Goal: Task Accomplishment & Management: Manage account settings

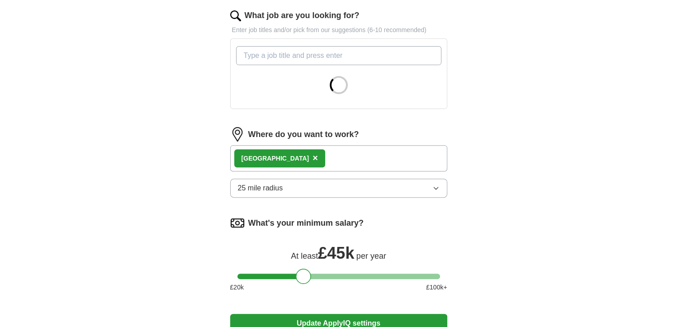
scroll to position [295, 0]
click at [406, 186] on button "25 mile radius" at bounding box center [338, 187] width 217 height 19
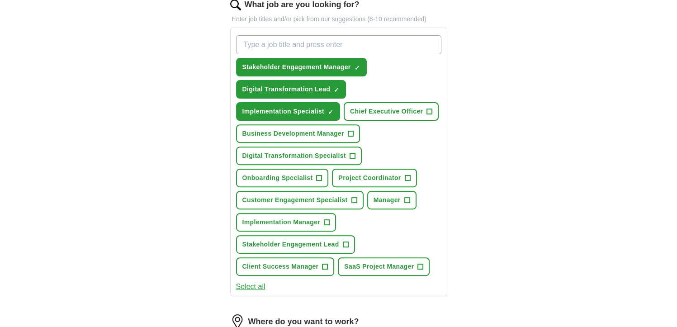
scroll to position [306, 0]
click at [317, 175] on span "+" at bounding box center [318, 177] width 5 height 7
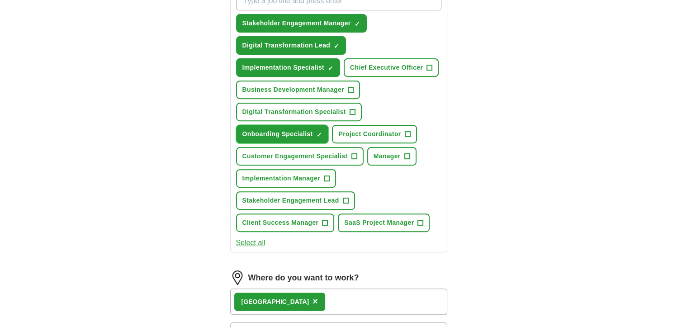
scroll to position [349, 0]
click at [419, 219] on span "+" at bounding box center [420, 222] width 5 height 7
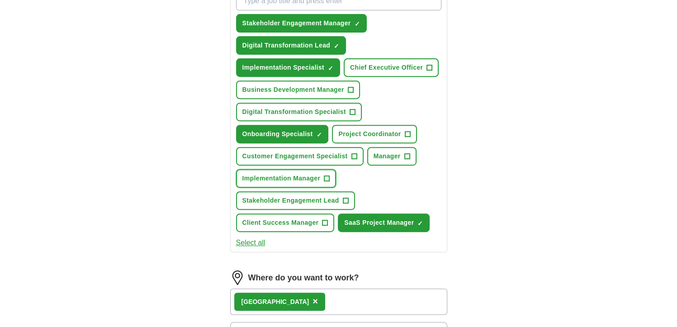
click at [328, 175] on span "+" at bounding box center [326, 178] width 5 height 7
click at [352, 109] on span "+" at bounding box center [351, 111] width 5 height 7
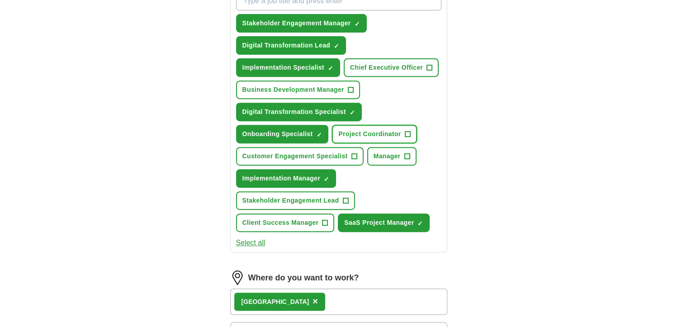
click at [409, 131] on span "+" at bounding box center [407, 134] width 5 height 7
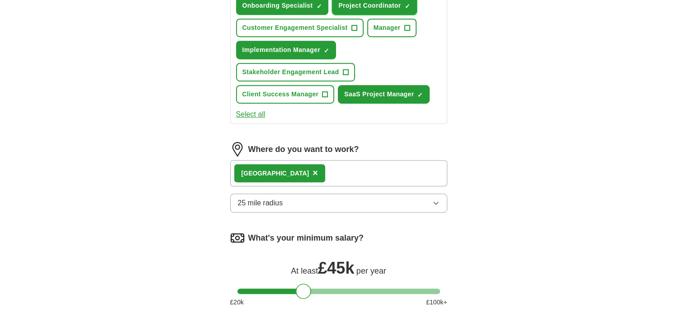
scroll to position [510, 0]
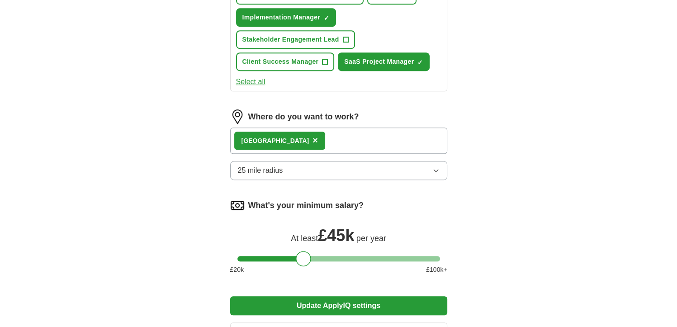
click at [405, 163] on button "25 mile radius" at bounding box center [338, 170] width 217 height 19
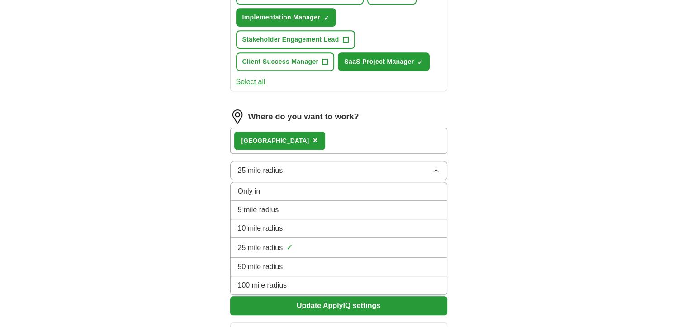
click at [295, 223] on div "10 mile radius" at bounding box center [339, 228] width 202 height 11
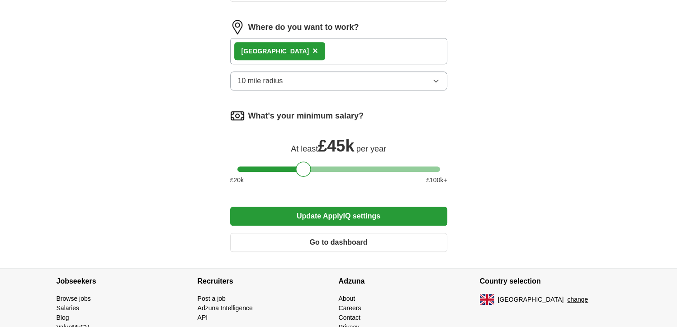
scroll to position [600, 0]
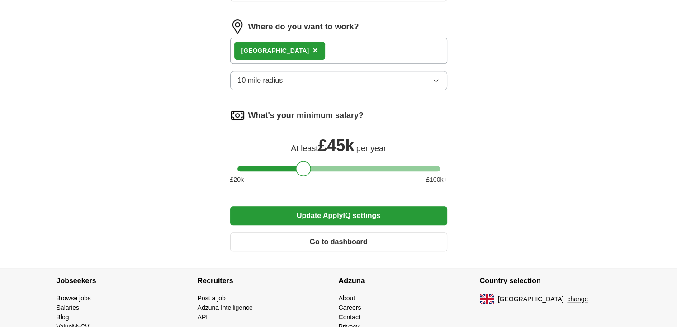
click at [338, 213] on button "Update ApplyIQ settings" at bounding box center [338, 215] width 217 height 19
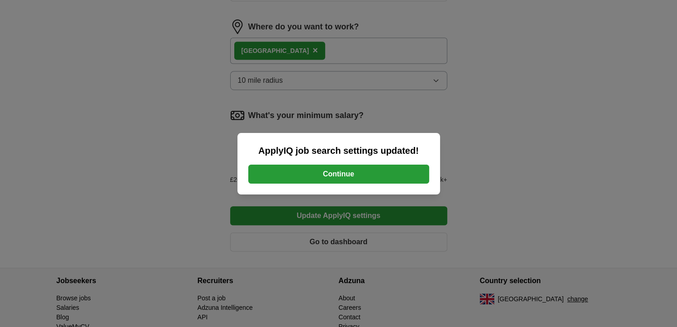
click at [343, 169] on button "Continue" at bounding box center [338, 174] width 181 height 19
